Goal: Task Accomplishment & Management: Manage account settings

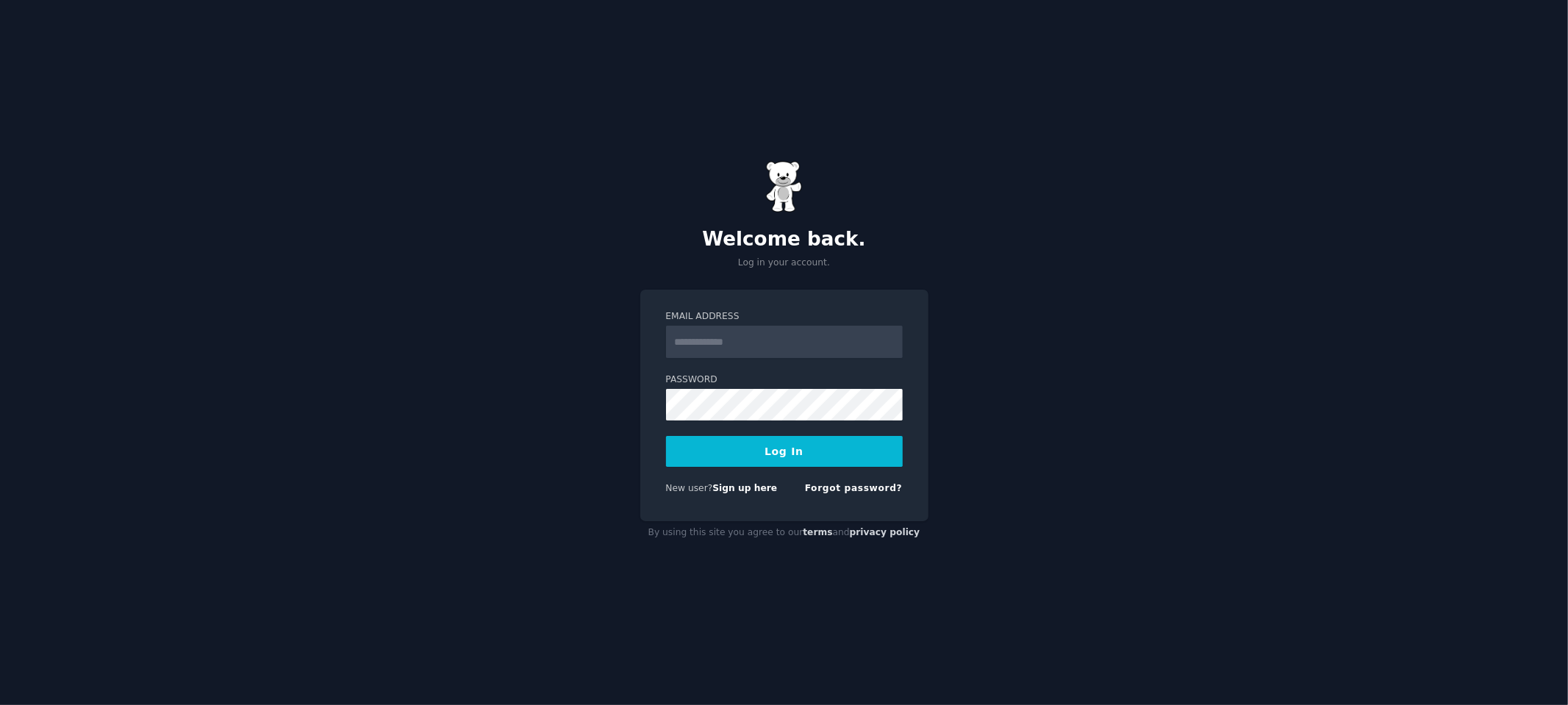
click at [745, 345] on input "Email Address" at bounding box center [784, 341] width 237 height 33
type input "**********"
click at [772, 458] on button "Log In" at bounding box center [784, 451] width 237 height 31
